Goal: Use online tool/utility: Utilize a website feature to perform a specific function

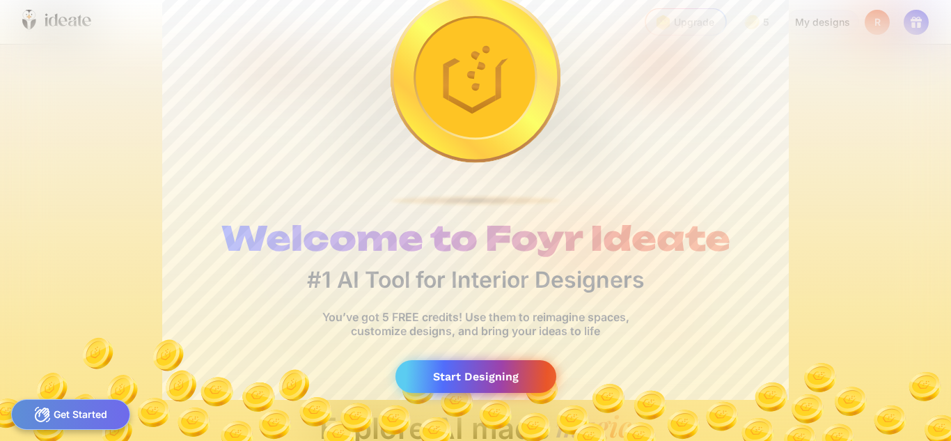
click at [482, 378] on div "Start Designing" at bounding box center [475, 376] width 161 height 33
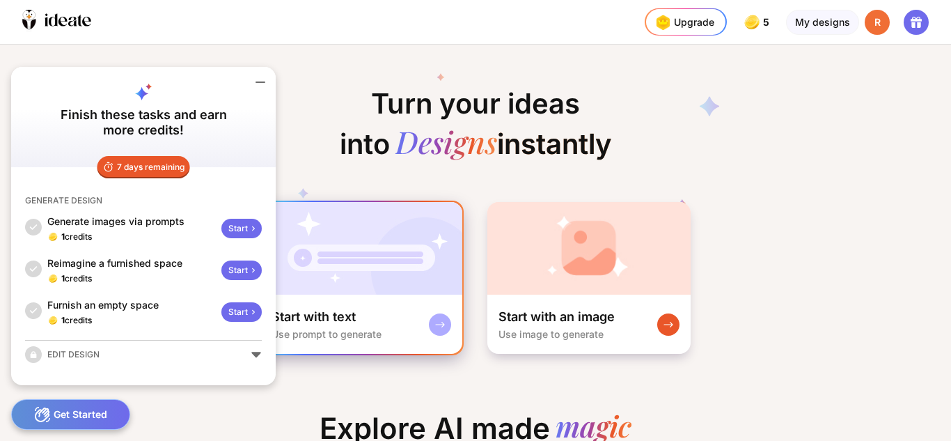
click at [374, 307] on div "Start with text Use prompt to generate" at bounding box center [361, 323] width 202 height 59
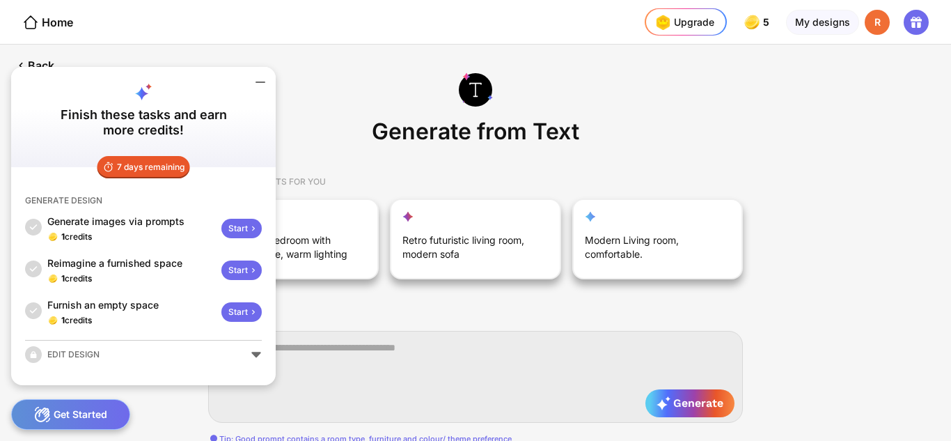
click at [791, 333] on div "Generate from Text SAMPLE PROMPTS FOR YOU A modern bedroom with nice furniture,…" at bounding box center [475, 243] width 951 height 396
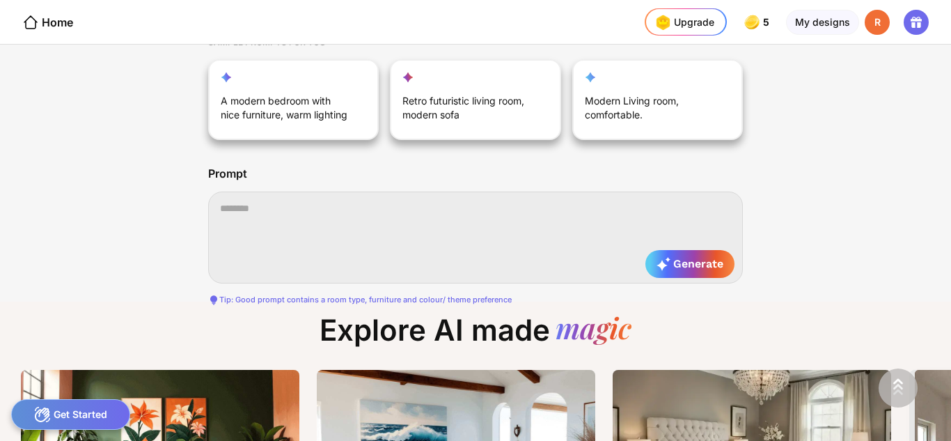
click at [373, 230] on textarea at bounding box center [475, 237] width 535 height 92
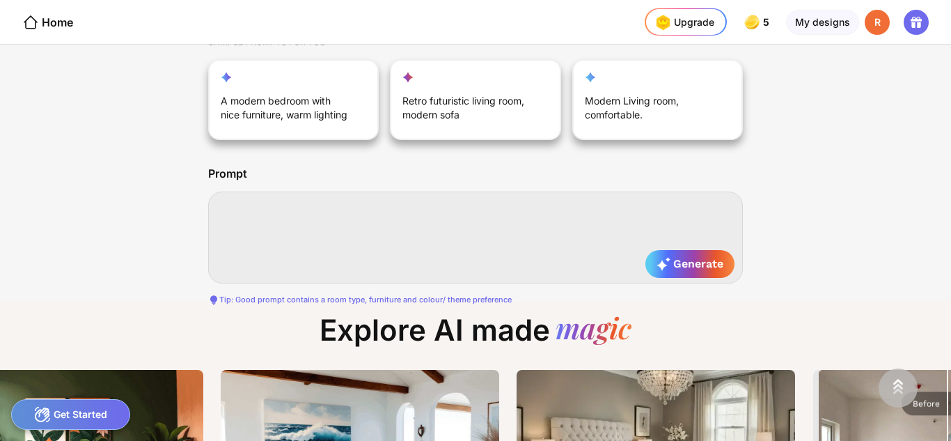
scroll to position [0, 276]
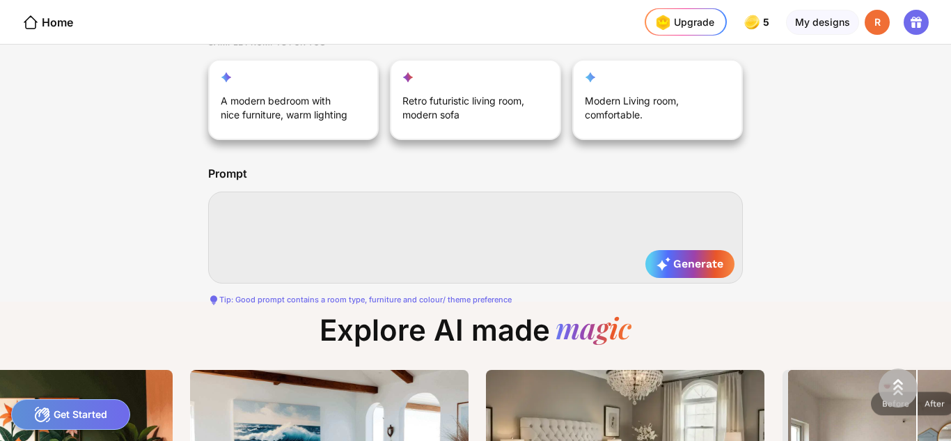
paste textarea "**********"
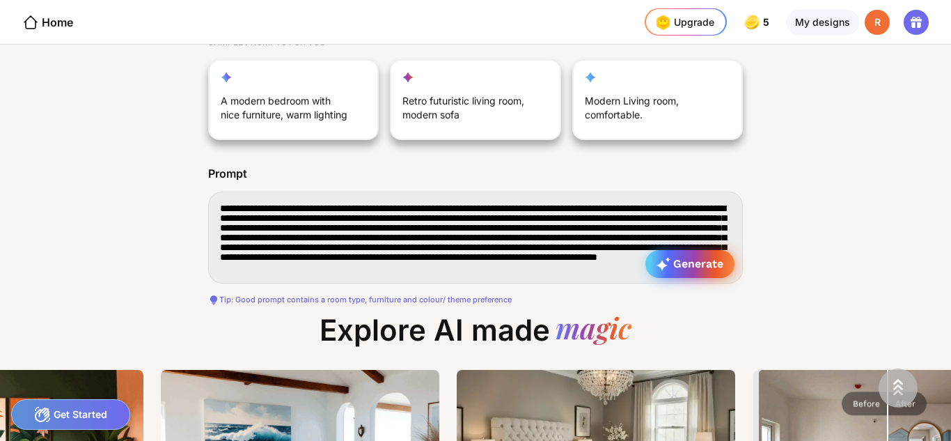
type textarea "**********"
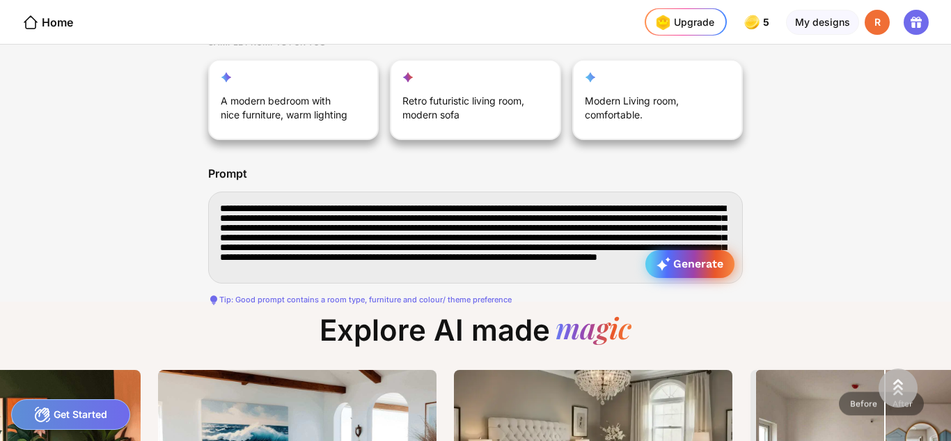
click at [662, 269] on icon at bounding box center [663, 264] width 14 height 14
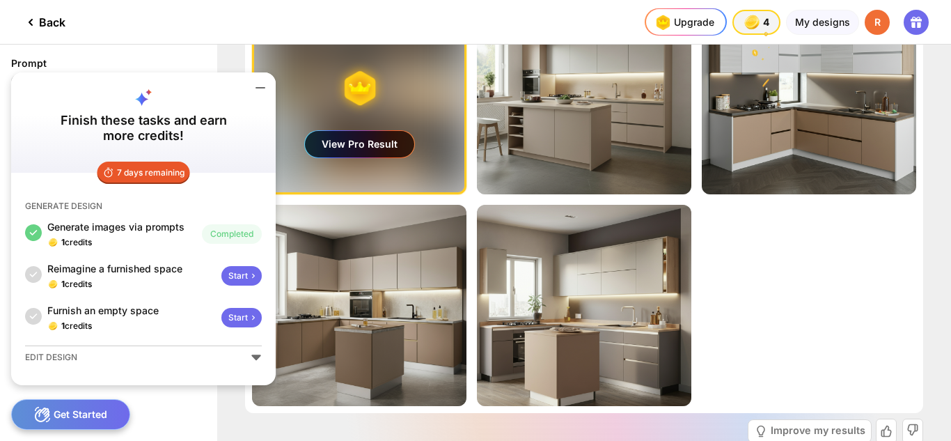
click at [263, 86] on icon at bounding box center [260, 87] width 17 height 17
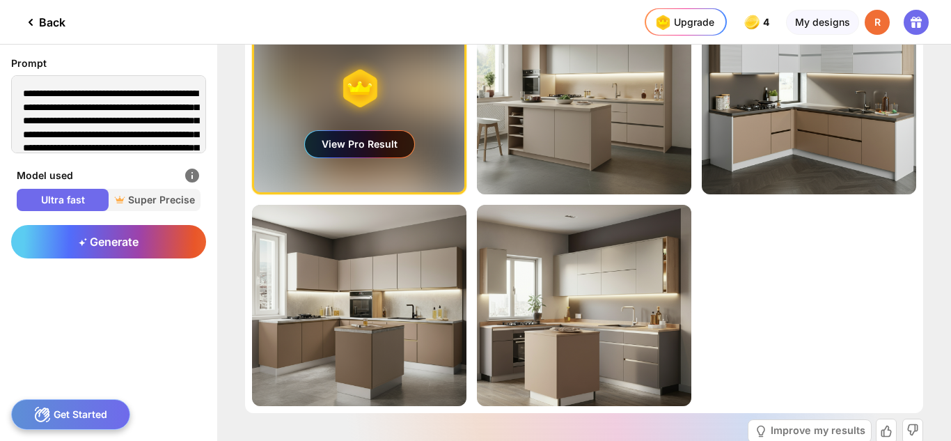
click at [373, 150] on div "View Pro Result" at bounding box center [359, 144] width 109 height 26
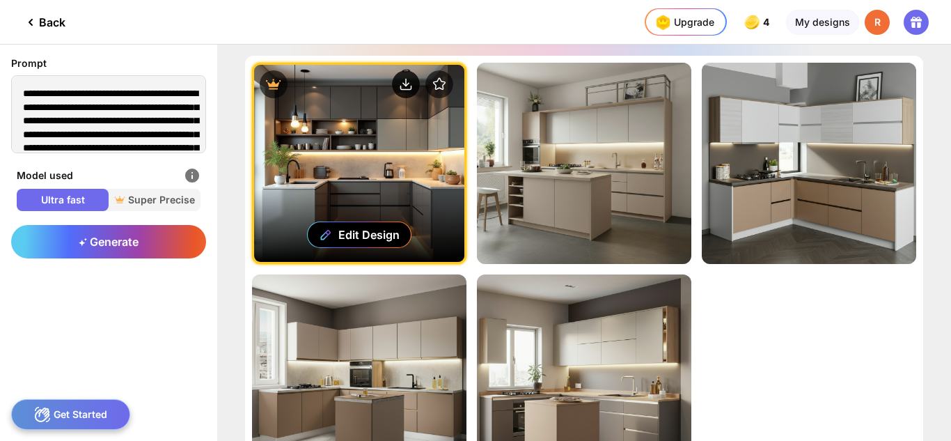
click at [402, 92] on circle at bounding box center [406, 84] width 28 height 28
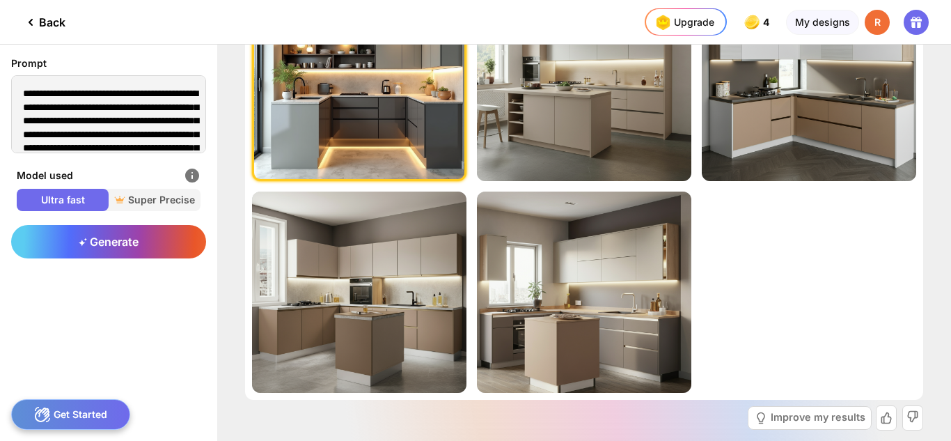
scroll to position [146, 0]
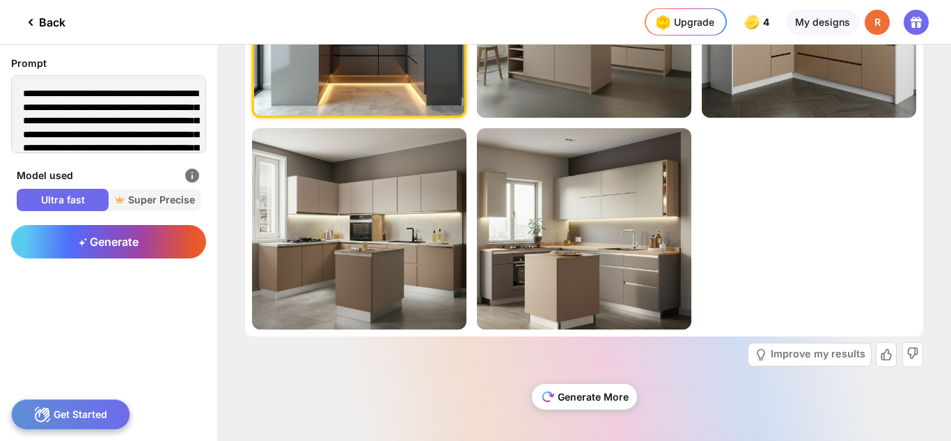
click at [619, 390] on div "Generate More" at bounding box center [584, 397] width 105 height 26
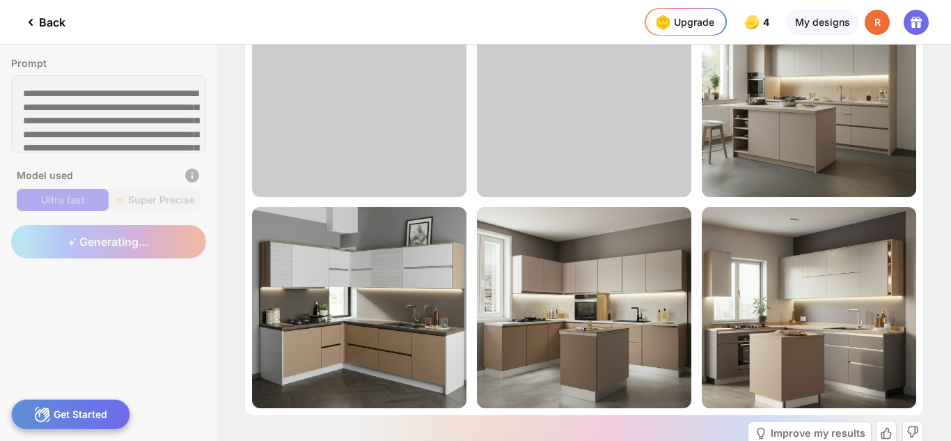
scroll to position [0, 0]
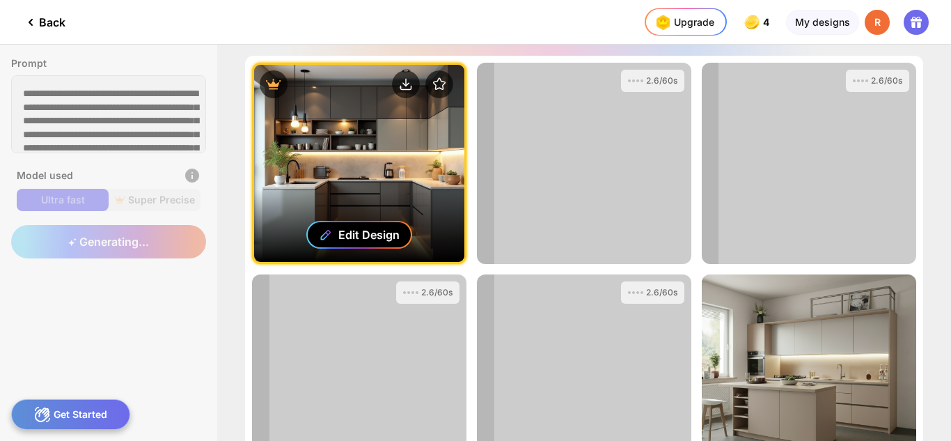
click at [381, 232] on div "Edit Design" at bounding box center [368, 235] width 61 height 14
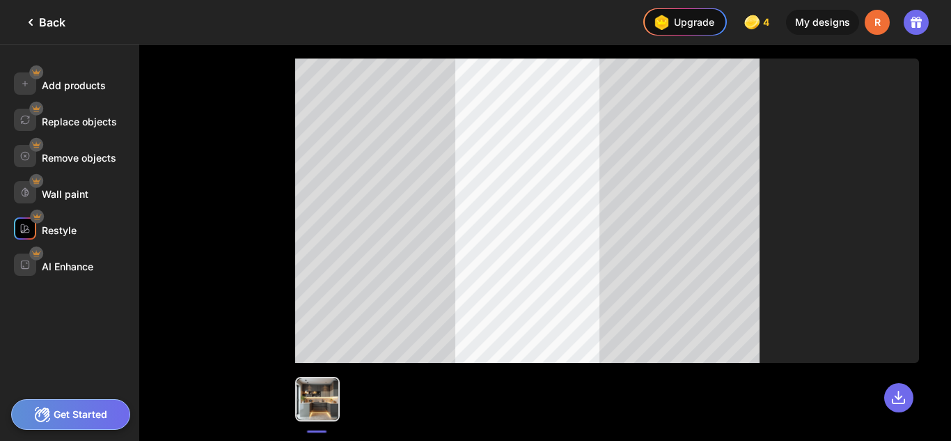
click at [88, 238] on div "Restyle" at bounding box center [76, 228] width 125 height 22
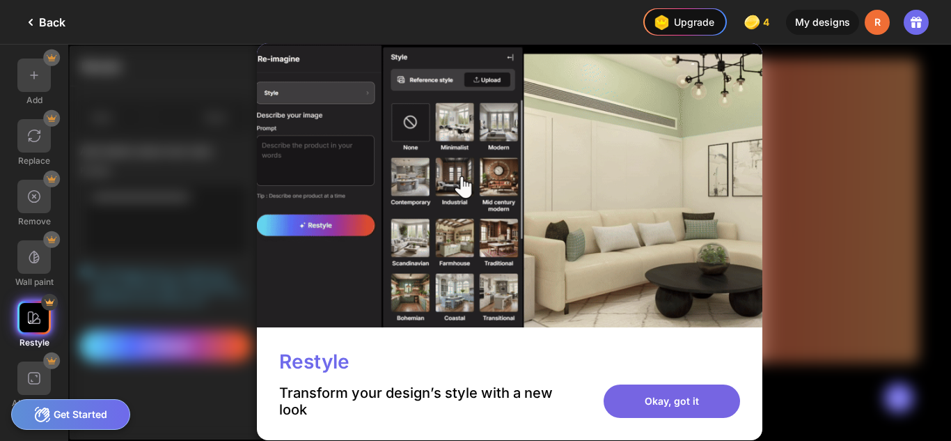
click at [640, 402] on div "Okay, got it" at bounding box center [671, 400] width 136 height 33
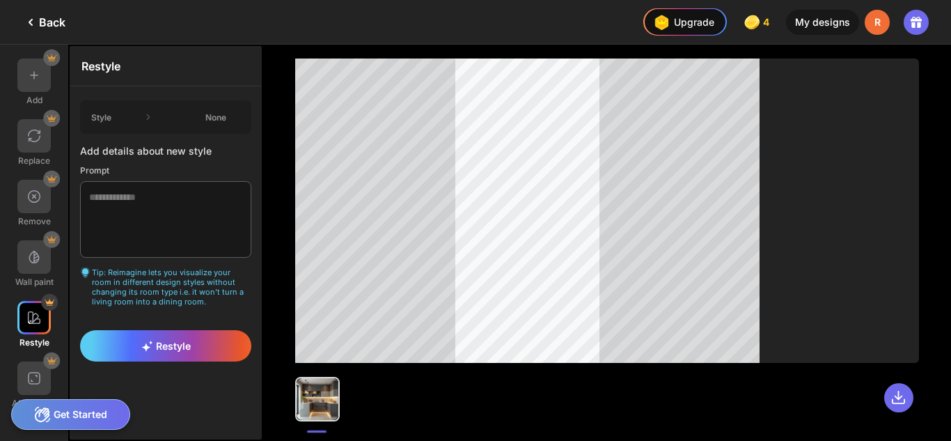
click at [40, 22] on div "Back" at bounding box center [43, 22] width 43 height 17
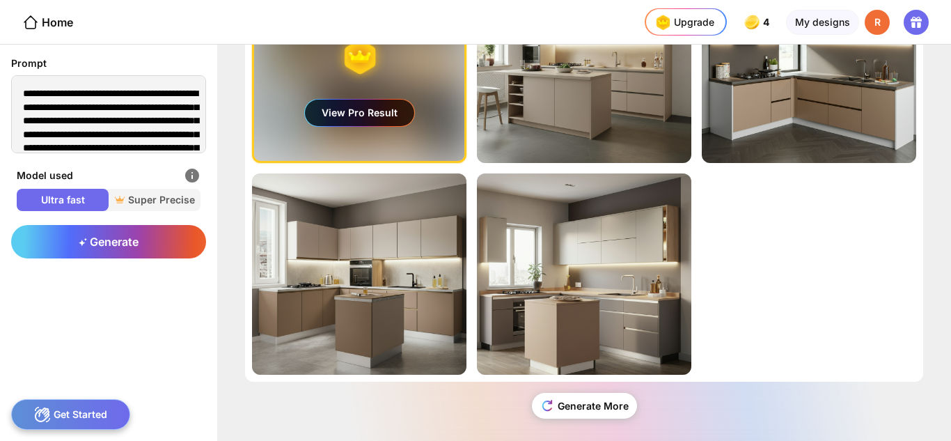
scroll to position [110, 0]
